Goal: Navigation & Orientation: Find specific page/section

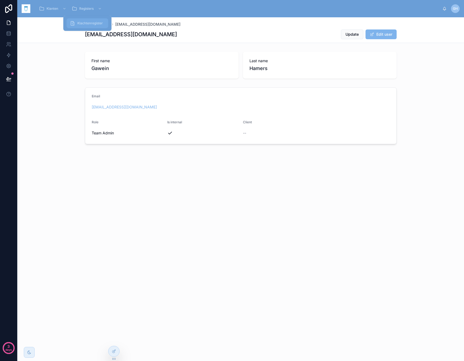
click at [78, 24] on span "Klachtenregister" at bounding box center [89, 23] width 25 height 4
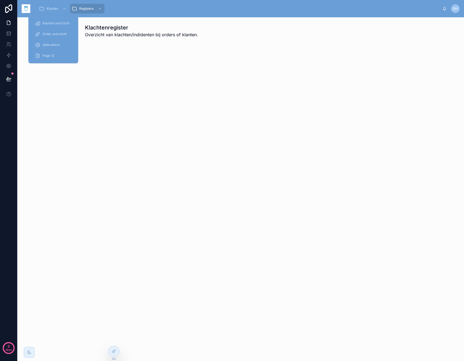
click at [55, 29] on link "Order overzicht" at bounding box center [53, 34] width 43 height 10
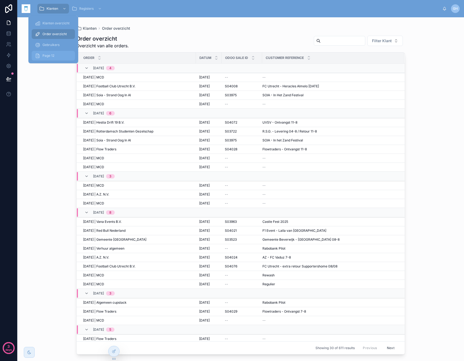
click at [58, 55] on div "Page 12" at bounding box center [53, 55] width 37 height 9
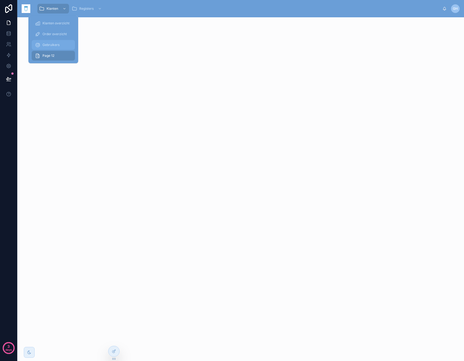
click at [54, 47] on span "Gebruikers" at bounding box center [50, 45] width 17 height 4
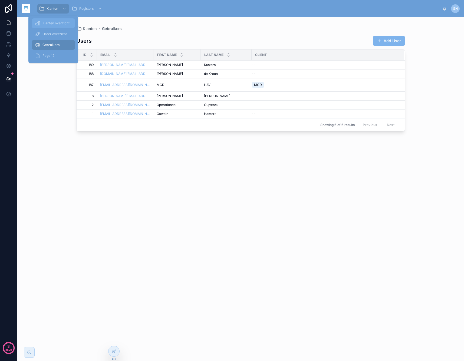
click at [53, 21] on span "Klanten overzicht" at bounding box center [55, 23] width 27 height 4
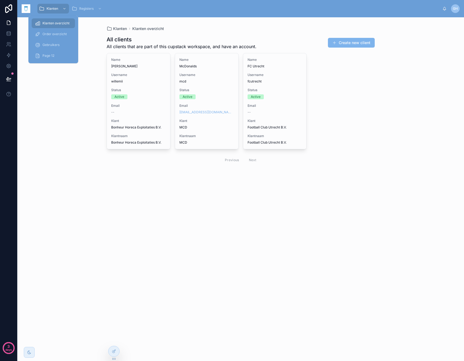
click at [54, 39] on div "Order overzicht" at bounding box center [53, 34] width 50 height 11
click at [53, 33] on span "Order overzicht" at bounding box center [54, 34] width 24 height 4
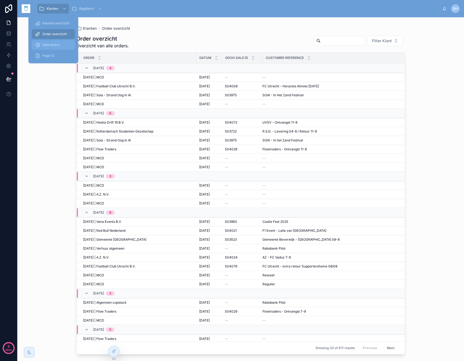
click at [49, 46] on span "Gebruikers" at bounding box center [50, 45] width 17 height 4
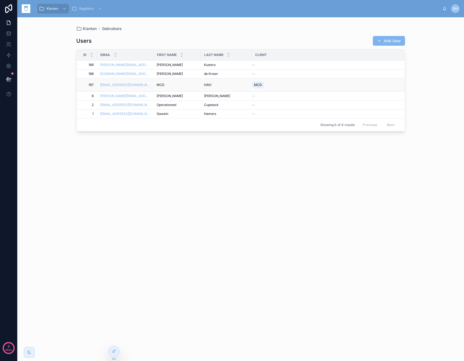
click at [191, 82] on td "MCD MCD" at bounding box center [176, 84] width 47 height 13
click at [191, 84] on div "MCD MCD" at bounding box center [177, 85] width 41 height 4
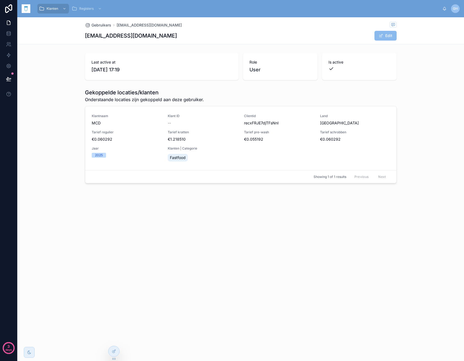
click at [387, 32] on button "Edit" at bounding box center [385, 36] width 22 height 10
click at [386, 32] on button "Done" at bounding box center [383, 36] width 25 height 10
drag, startPoint x: 119, startPoint y: 94, endPoint x: 139, endPoint y: 94, distance: 19.7
click at [139, 94] on h1 "Gekoppelde locaties/klanten" at bounding box center [144, 93] width 119 height 8
click at [140, 94] on h1 "Gekoppelde locaties/klanten" at bounding box center [144, 93] width 119 height 8
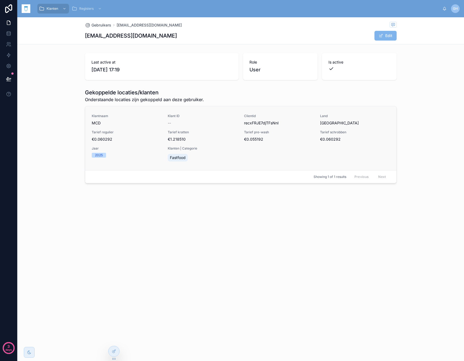
click at [125, 147] on span "Jaar" at bounding box center [127, 148] width 70 height 4
click at [201, 137] on span "€1.218510" at bounding box center [203, 139] width 70 height 5
drag, startPoint x: 201, startPoint y: 137, endPoint x: 188, endPoint y: 135, distance: 12.9
click at [201, 137] on span "€1.218510" at bounding box center [203, 139] width 70 height 5
drag, startPoint x: 107, startPoint y: 126, endPoint x: 104, endPoint y: 125, distance: 2.8
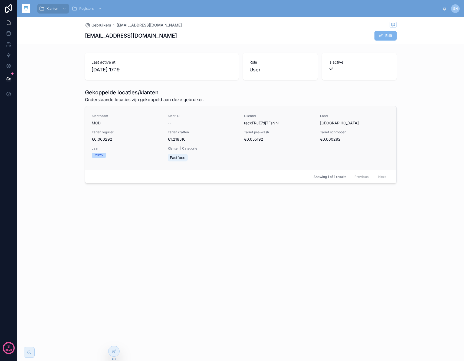
click at [107, 126] on div "Klantnaam MCD Klant ID -- Clientid recxFRJE7djTFsNnI Land Nederland Tarief regu…" at bounding box center [241, 138] width 298 height 49
click at [96, 123] on span "MCD" at bounding box center [127, 122] width 70 height 5
click at [112, 103] on div "Gekoppelde locaties/klanten Onderstaande locaties zijn gekoppeld aan deze gebru…" at bounding box center [240, 136] width 311 height 95
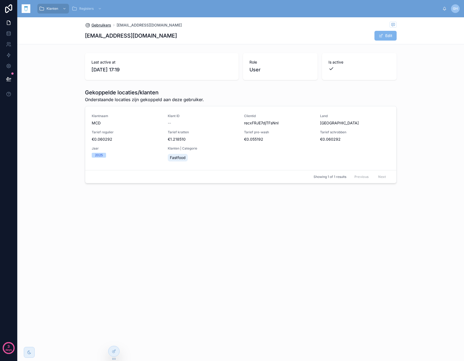
click at [107, 25] on span "Gebruikers" at bounding box center [101, 24] width 20 height 5
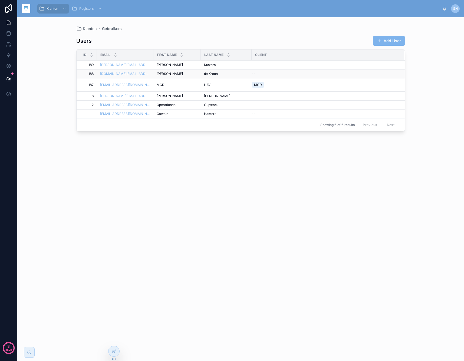
click at [190, 74] on div "[PERSON_NAME]" at bounding box center [177, 74] width 41 height 4
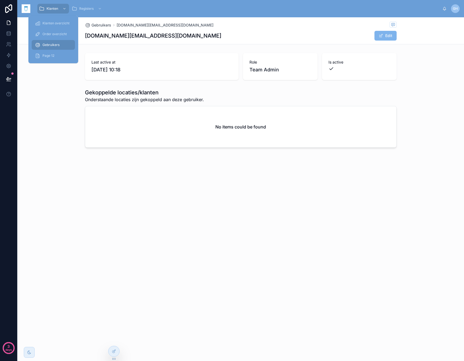
click at [53, 42] on div "Gebruikers" at bounding box center [53, 45] width 37 height 9
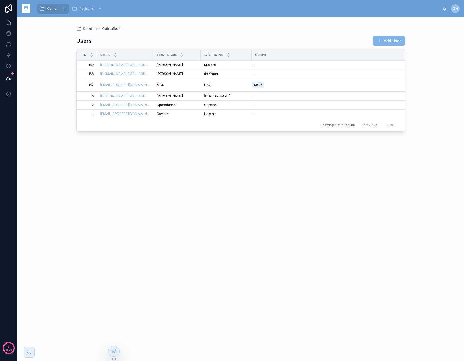
click at [242, 34] on div "Users Add User Id Email First name Last name Client 189 189 [EMAIL_ADDRESS][DOM…" at bounding box center [240, 192] width 328 height 323
click at [12, 79] on button at bounding box center [9, 78] width 12 height 15
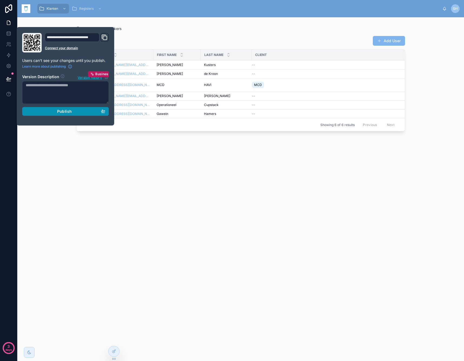
click at [56, 109] on div "Publish" at bounding box center [65, 111] width 79 height 5
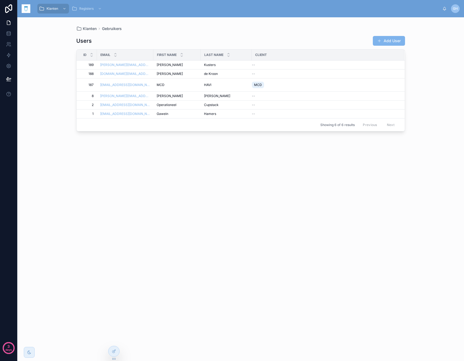
click at [154, 35] on div "Users Add User Id Email First name Last name Client 189 189 [EMAIL_ADDRESS][DOM…" at bounding box center [240, 192] width 328 height 323
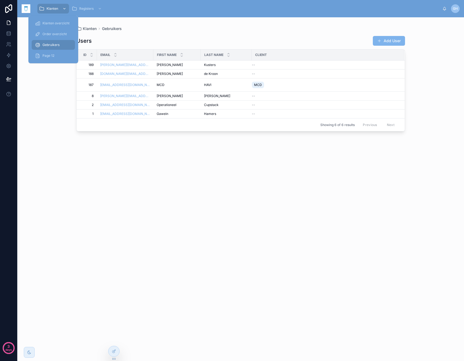
click at [57, 9] on span "Klanten" at bounding box center [53, 8] width 12 height 4
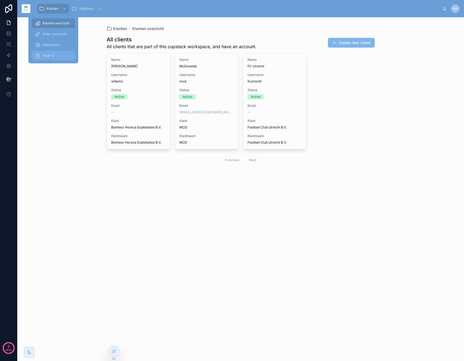
click at [48, 54] on span "Page 12" at bounding box center [48, 56] width 12 height 4
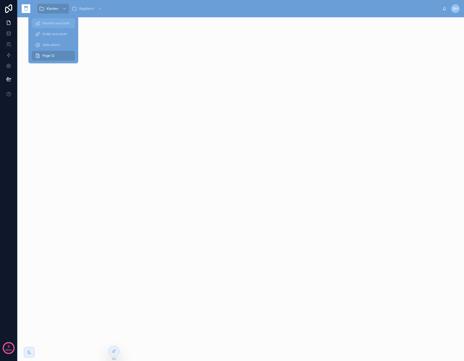
click at [57, 23] on span "Klanten overzicht" at bounding box center [55, 23] width 27 height 4
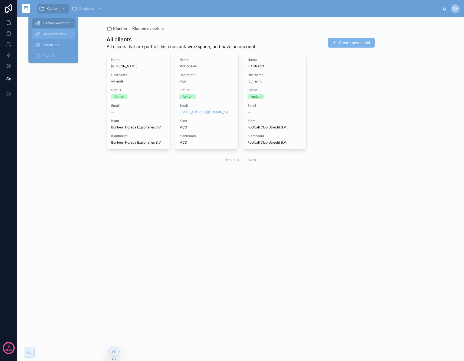
click at [57, 31] on div "Order overzicht" at bounding box center [53, 34] width 37 height 9
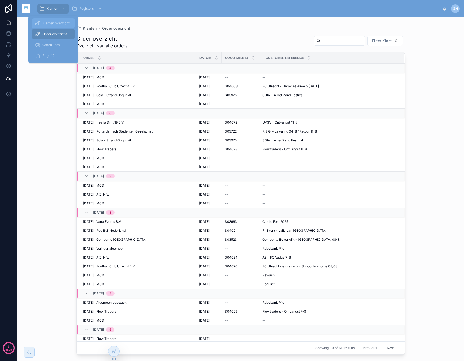
click at [56, 24] on span "Klanten overzicht" at bounding box center [55, 23] width 27 height 4
